Goal: Transaction & Acquisition: Purchase product/service

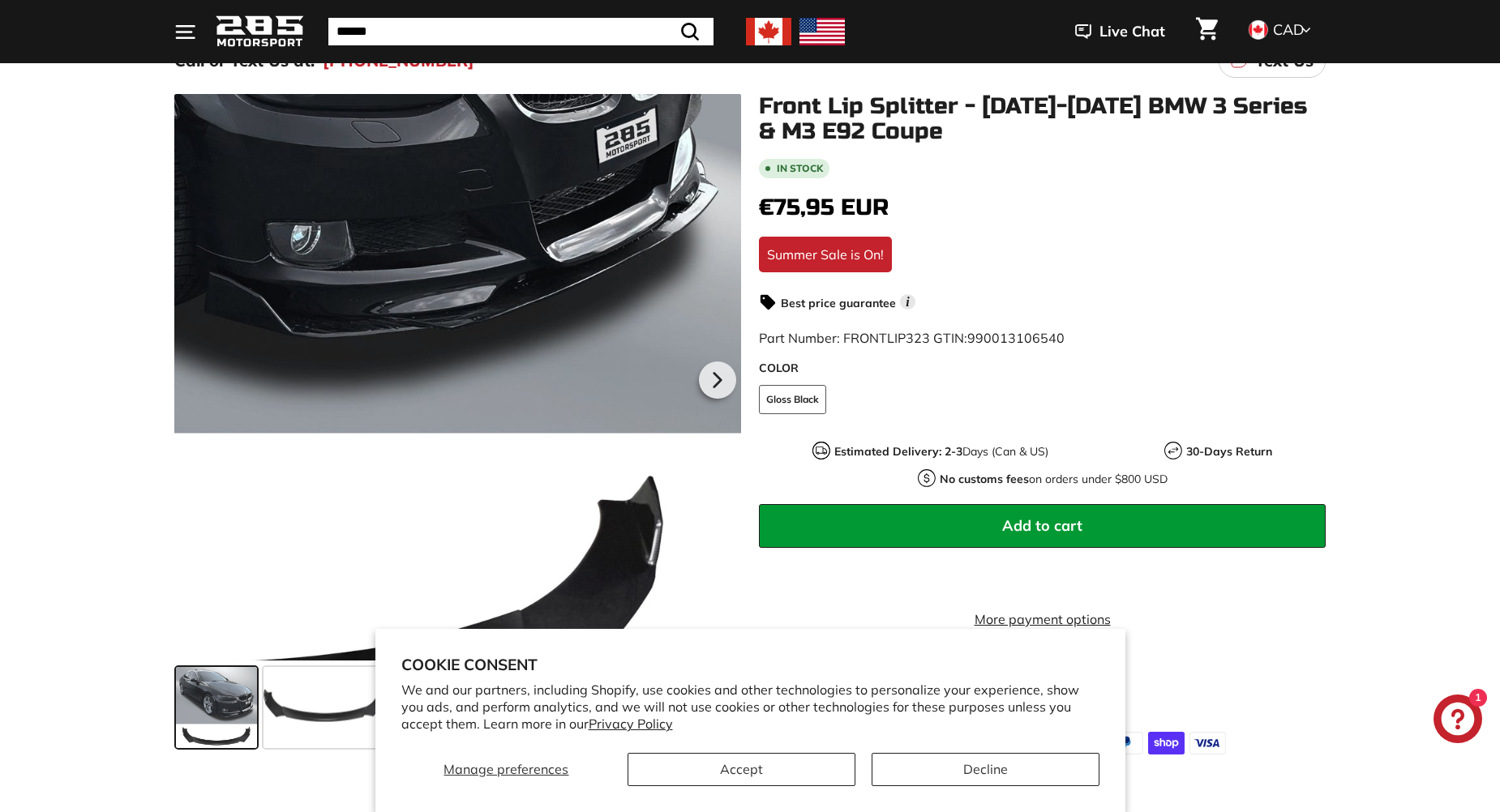
scroll to position [162, 0]
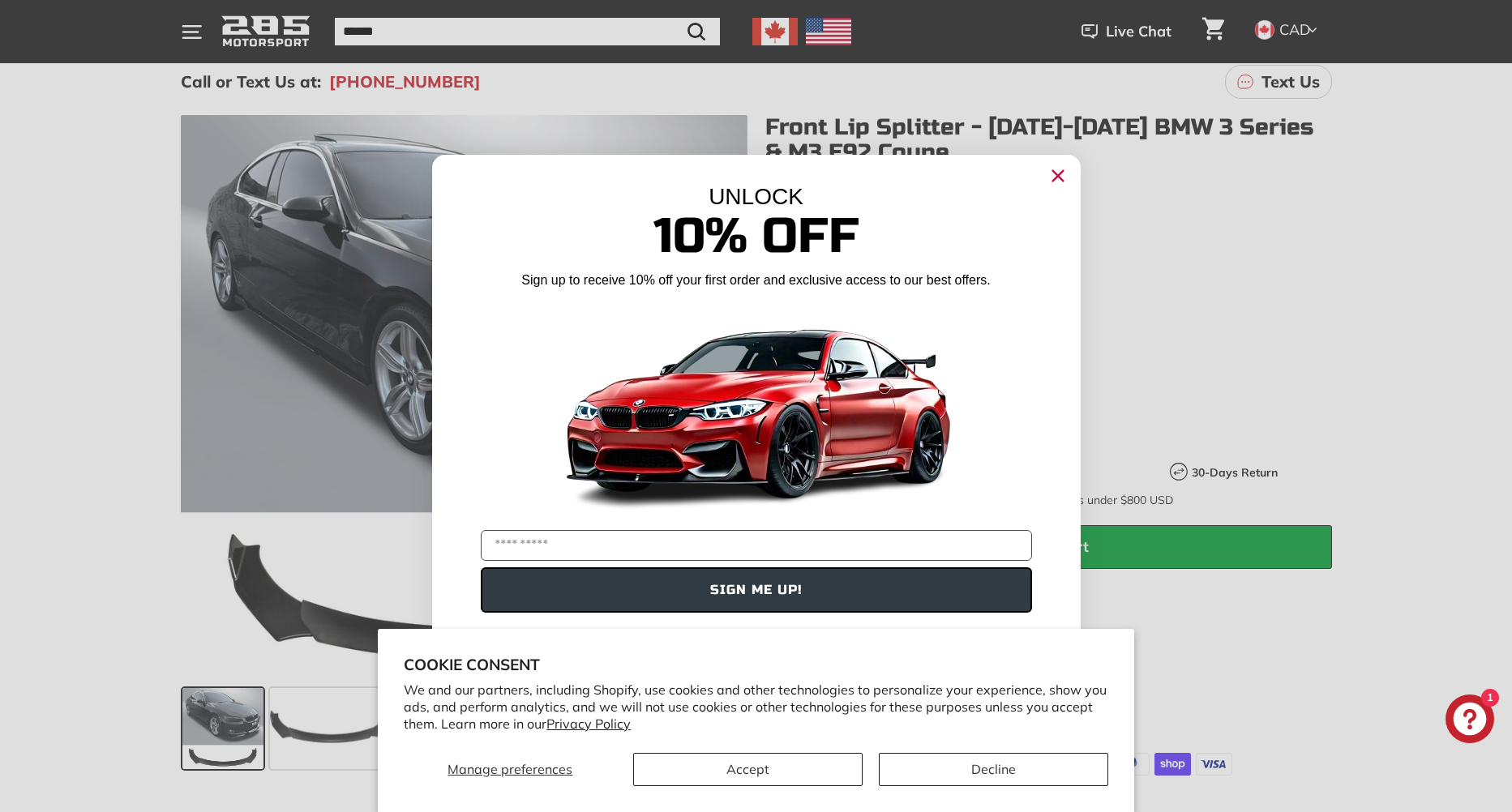
click at [1062, 172] on icon "Close dialog" at bounding box center [1058, 176] width 26 height 26
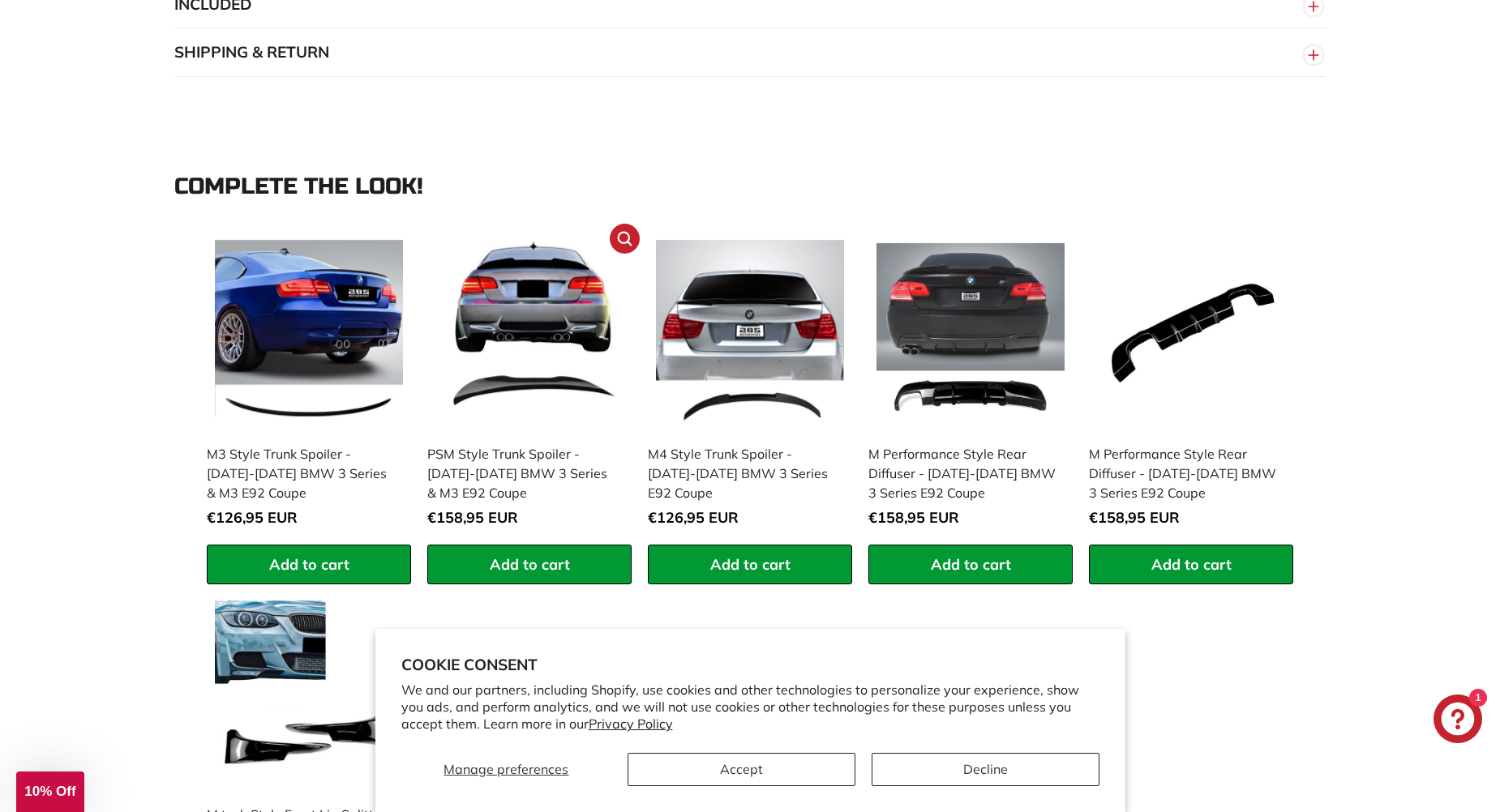
scroll to position [1378, 0]
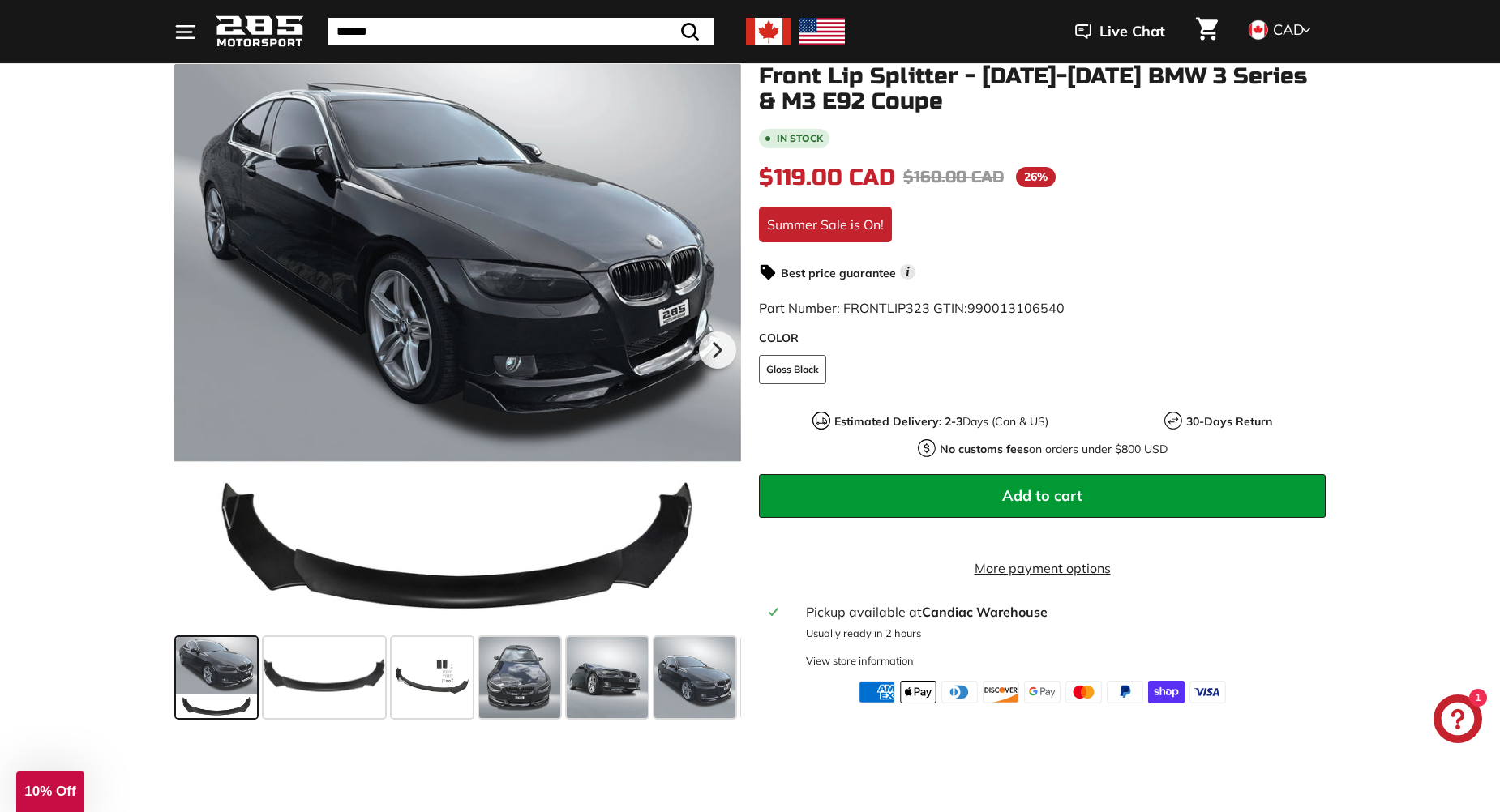
scroll to position [243, 0]
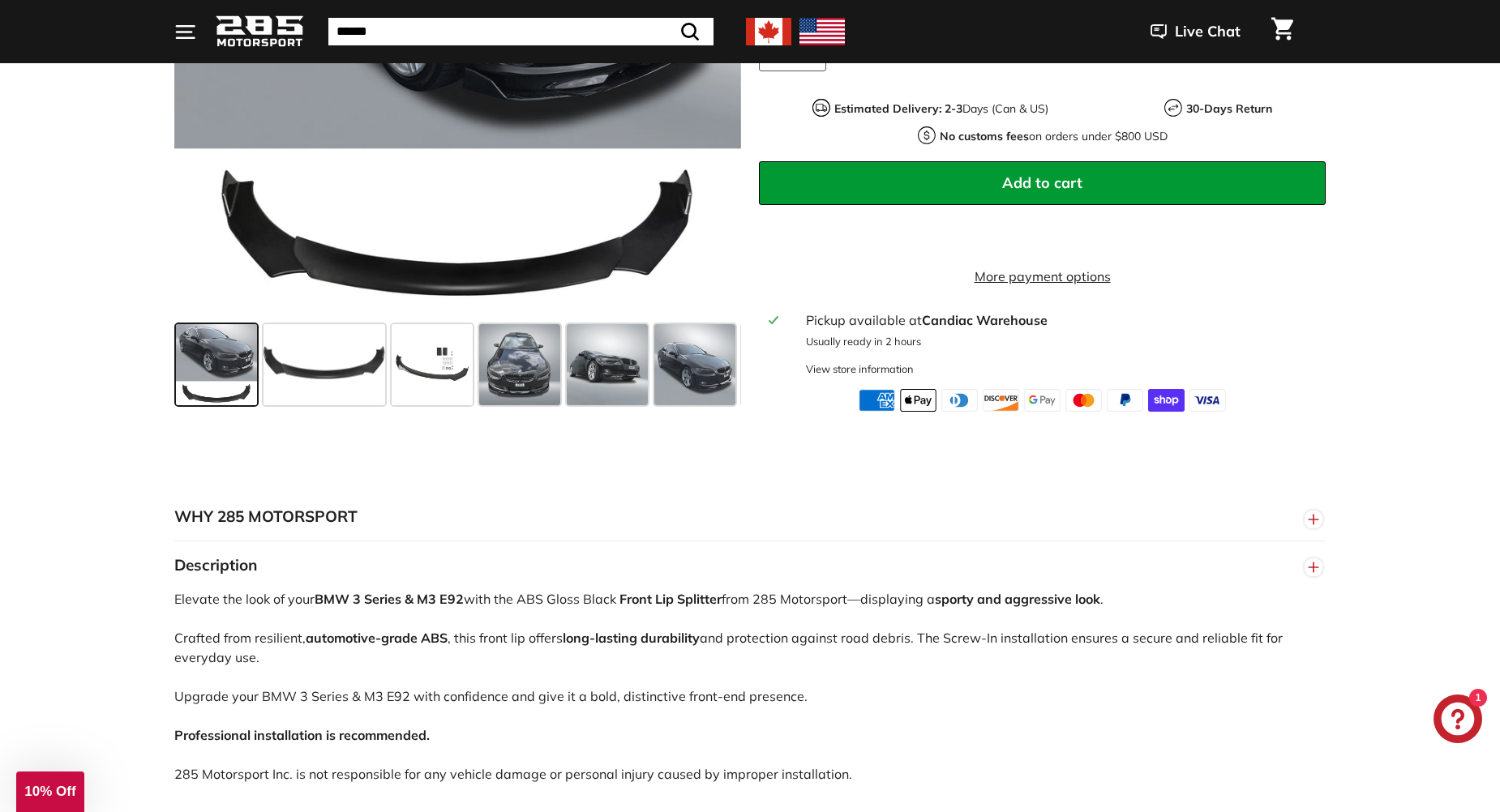
scroll to position [243, 0]
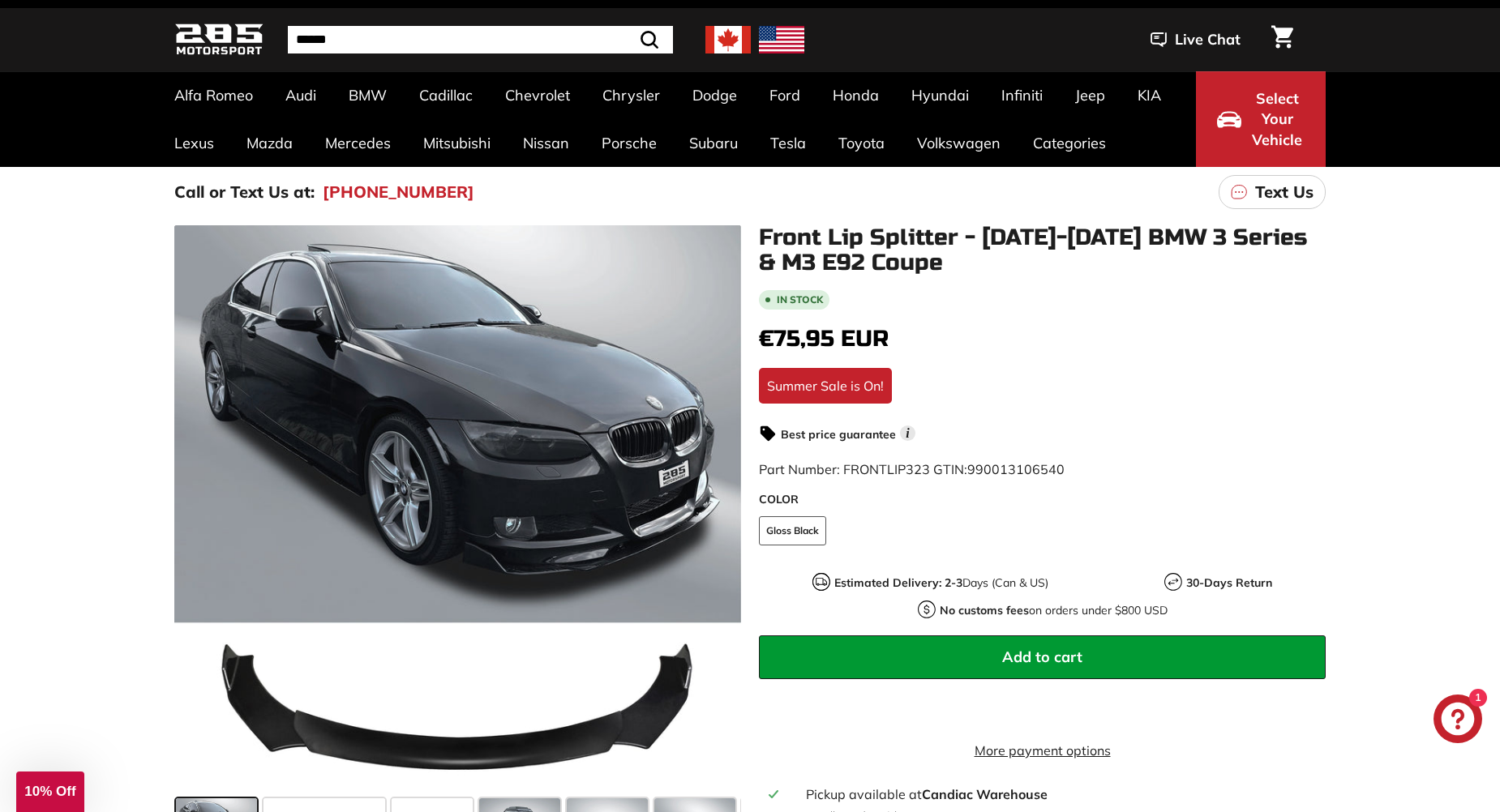
scroll to position [81, 0]
